Goal: Register for event/course

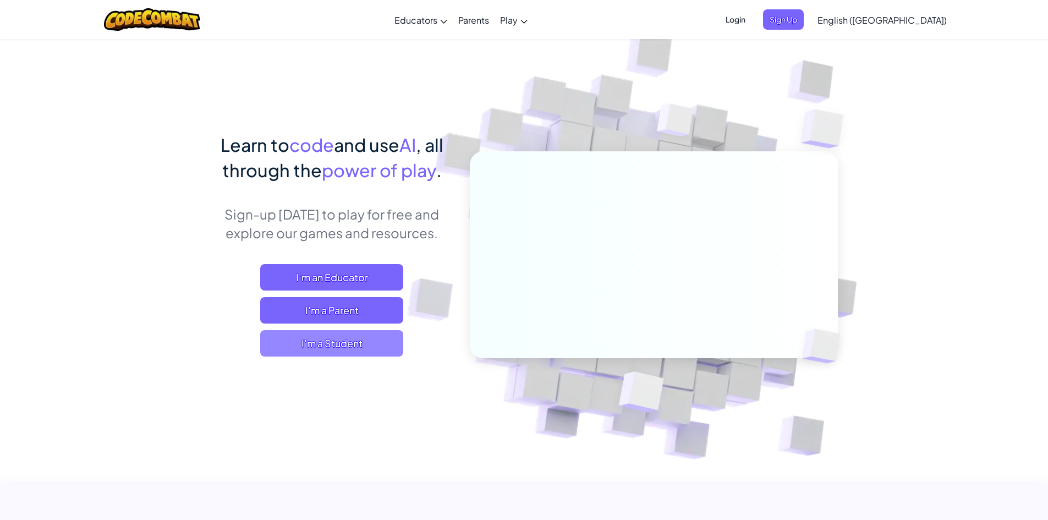
click at [362, 348] on span "I'm a Student" at bounding box center [331, 343] width 143 height 26
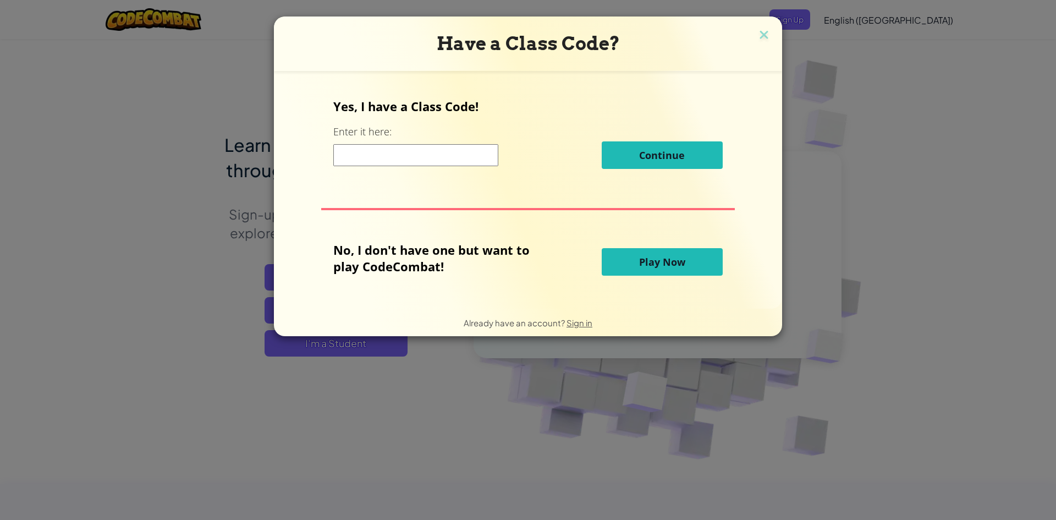
click at [498, 154] on input at bounding box center [415, 155] width 165 height 22
type input "spellchairtop"
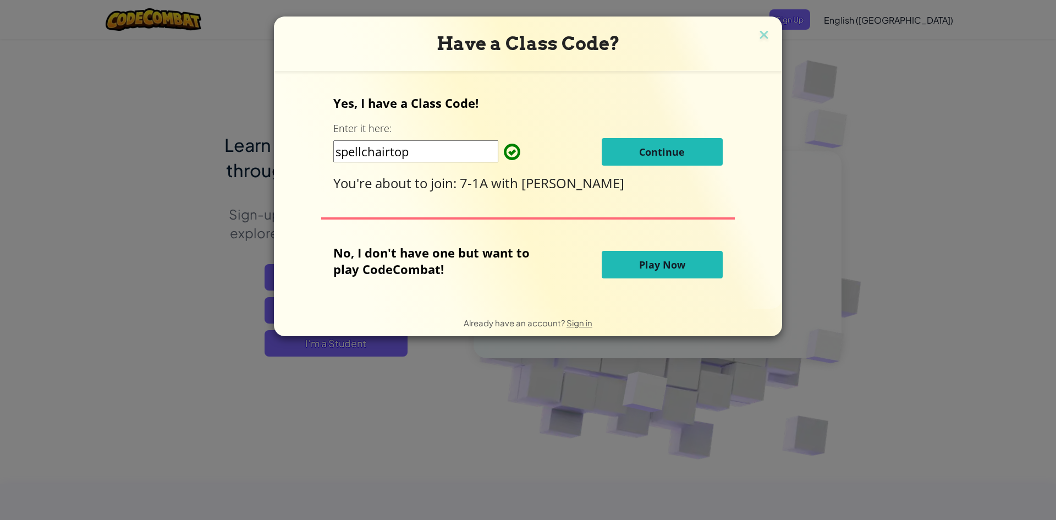
click at [633, 147] on button "Continue" at bounding box center [662, 152] width 121 height 28
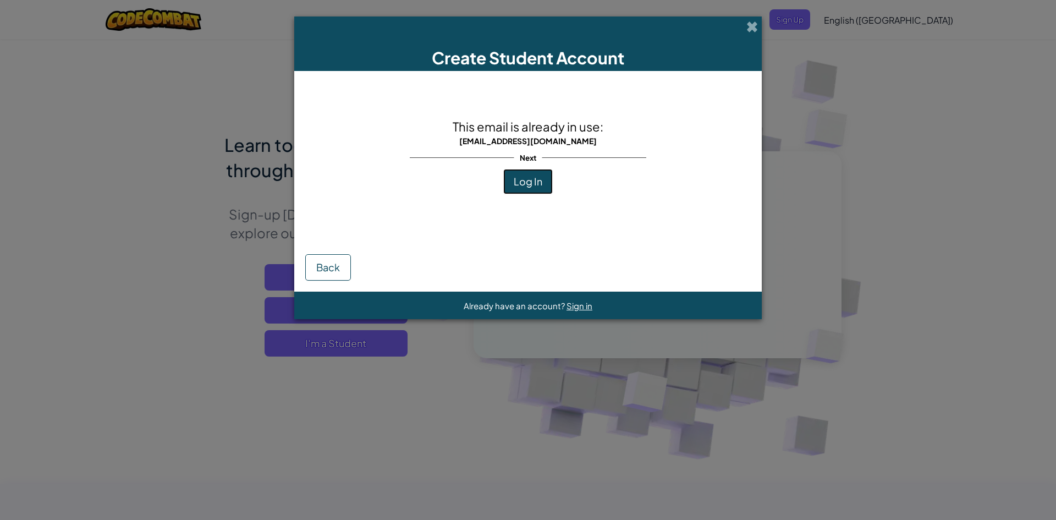
click at [524, 188] on button "Log In" at bounding box center [528, 181] width 50 height 25
